Goal: Task Accomplishment & Management: Manage account settings

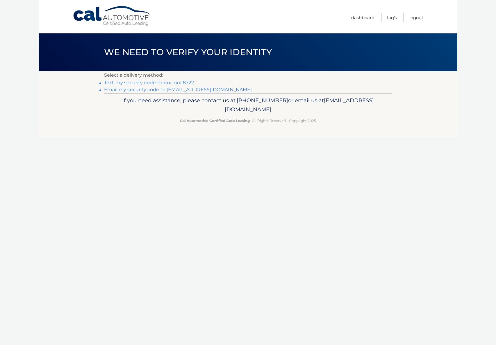
click at [168, 81] on link "Text my security code to xxx-xxx-8722" at bounding box center [149, 83] width 90 height 6
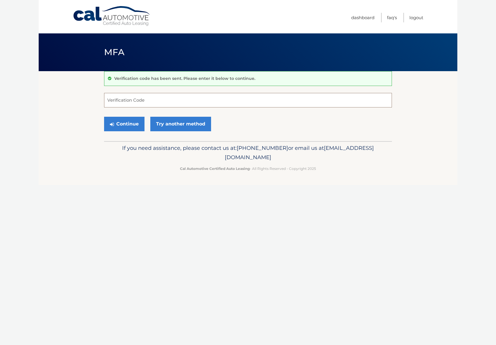
click at [130, 100] on input "Verification Code" at bounding box center [248, 100] width 288 height 15
type input "979518"
click at [104, 117] on button "Continue" at bounding box center [124, 124] width 40 height 15
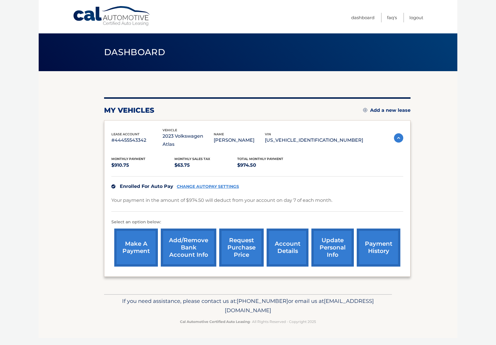
click at [188, 233] on link "Add/Remove bank account info" at bounding box center [189, 248] width 56 height 38
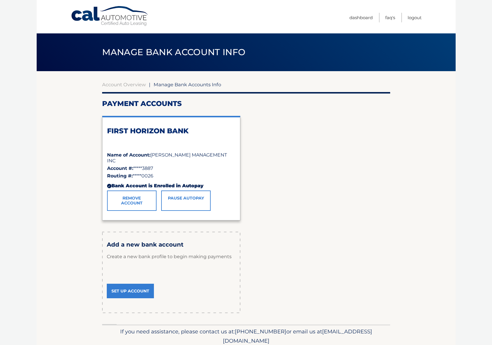
click at [133, 291] on link "Set Up Account" at bounding box center [130, 291] width 47 height 15
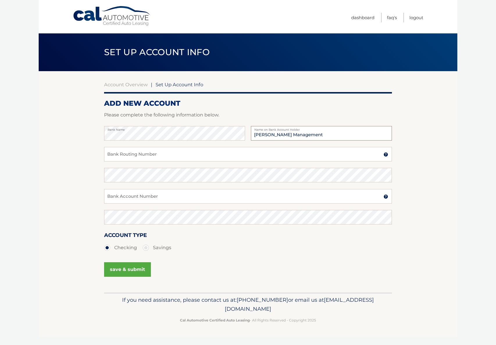
type input "Bester Management"
click at [118, 158] on input "Bank Routing Number" at bounding box center [248, 154] width 288 height 15
type input "8"
type input "044000804"
click at [126, 198] on input "Bank Account Number" at bounding box center [248, 196] width 288 height 15
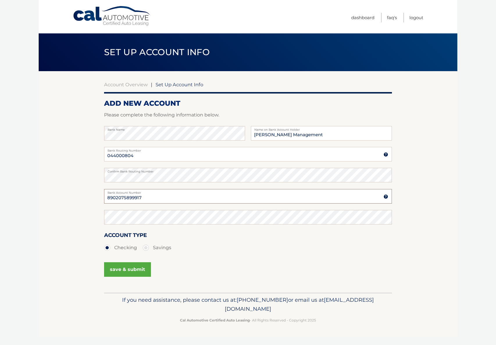
type input "8902075899917"
click at [127, 271] on button "save & submit" at bounding box center [127, 270] width 47 height 15
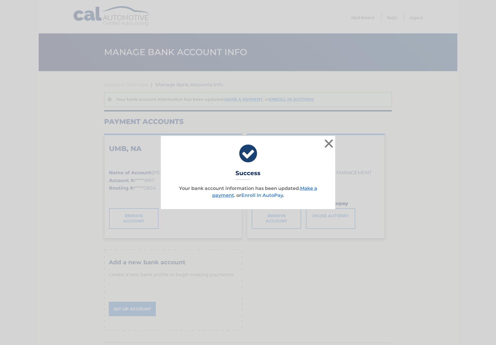
click at [272, 196] on link "Enroll In AutoPay" at bounding box center [262, 196] width 42 height 6
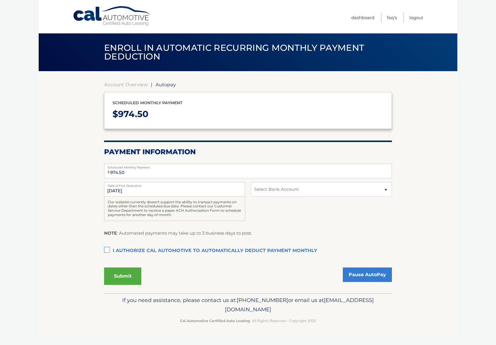
click at [105, 250] on label "I authorize cal automotive to automatically deduct payment monthly This checkbo…" at bounding box center [248, 251] width 288 height 12
click at [0, 0] on input "I authorize cal automotive to automatically deduct payment monthly This checkbo…" at bounding box center [0, 0] width 0 height 0
click at [278, 188] on select "Select Bank Account Checking UMB, NA *****9917 Checking FIRST HORIZON BANK ****…" at bounding box center [321, 189] width 141 height 15
select select "MzQ0ODJhY2EtYjM4My00ODY2LWExOTctMGE3ODcyYTQ5YjZk"
click at [251, 182] on select "Select Bank Account Checking UMB, NA *****9917 Checking FIRST HORIZON BANK ****…" at bounding box center [321, 189] width 141 height 15
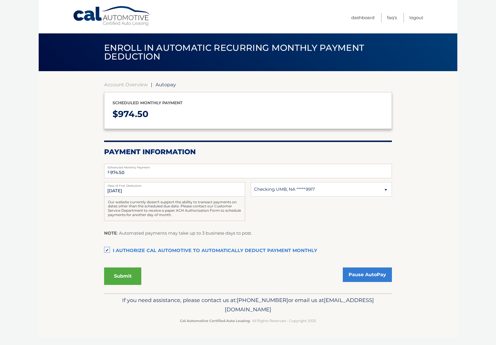
click at [122, 278] on button "Submit" at bounding box center [122, 276] width 37 height 17
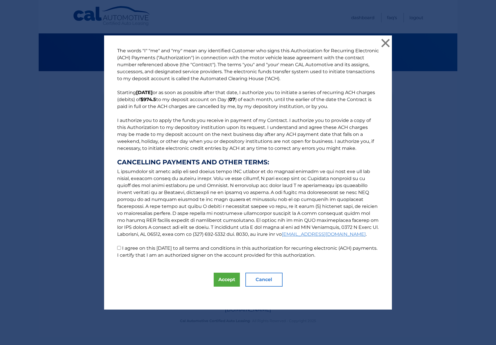
click at [147, 247] on label "I agree on this 10/15/2025 to all terms and conditions in this authorization fo…" at bounding box center [247, 252] width 260 height 13
click at [121, 247] on input "I agree on this 10/15/2025 to all terms and conditions in this authorization fo…" at bounding box center [119, 248] width 4 height 4
checkbox input "true"
click at [222, 278] on button "Accept" at bounding box center [227, 280] width 26 height 14
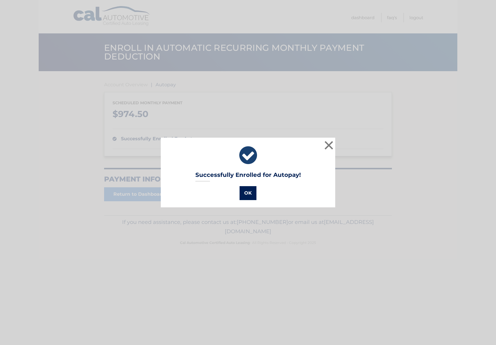
click at [249, 192] on button "OK" at bounding box center [248, 193] width 17 height 14
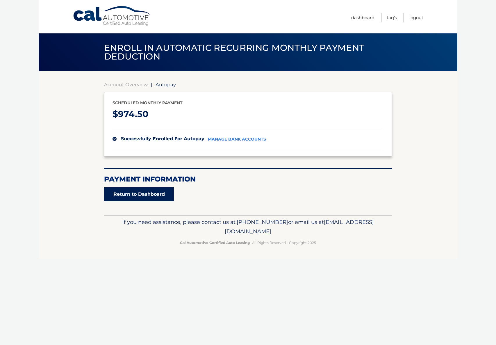
click at [154, 196] on link "Return to Dashboard" at bounding box center [139, 195] width 70 height 14
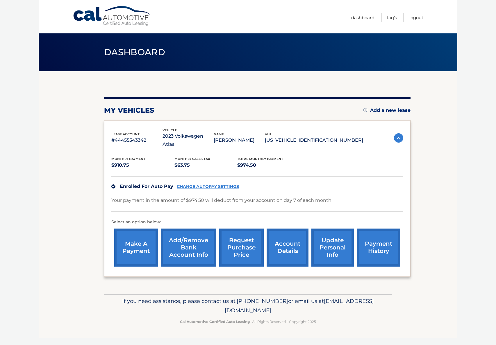
click at [185, 244] on link "Add/Remove bank account info" at bounding box center [189, 248] width 56 height 38
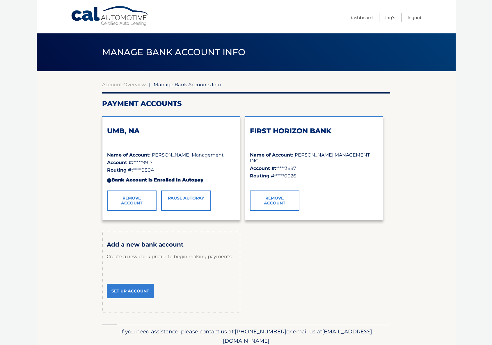
click at [287, 196] on link "Remove Account" at bounding box center [274, 201] width 49 height 20
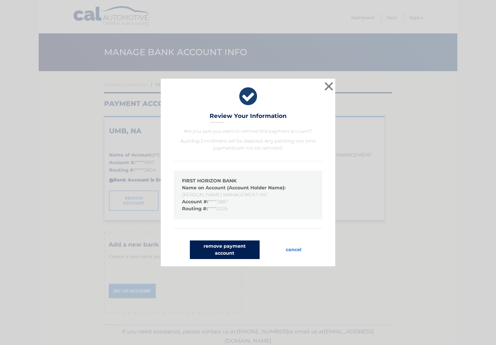
click at [222, 251] on button "remove payment account" at bounding box center [225, 250] width 70 height 19
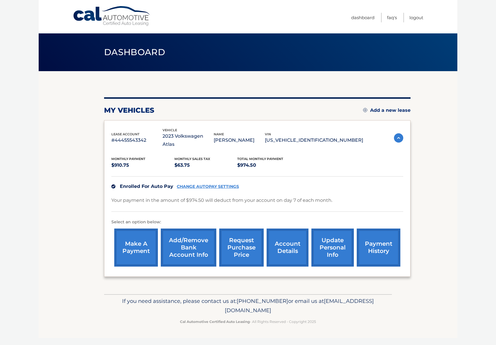
click at [72, 136] on section "my vehicles Add a new lease lease account #44455543342 vehicle 2023 Volkswagen …" at bounding box center [248, 182] width 419 height 223
